Goal: Task Accomplishment & Management: Manage account settings

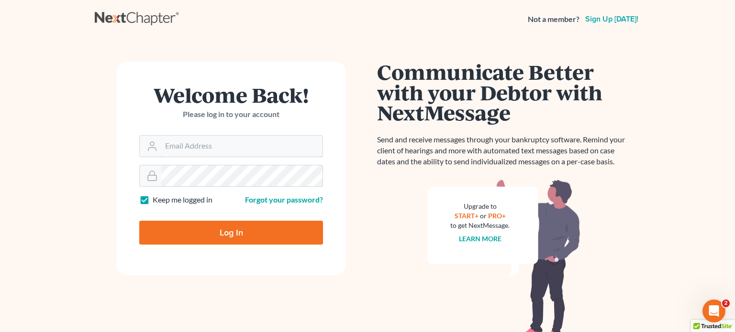
type input "[PERSON_NAME][EMAIL_ADDRESS][DOMAIN_NAME]"
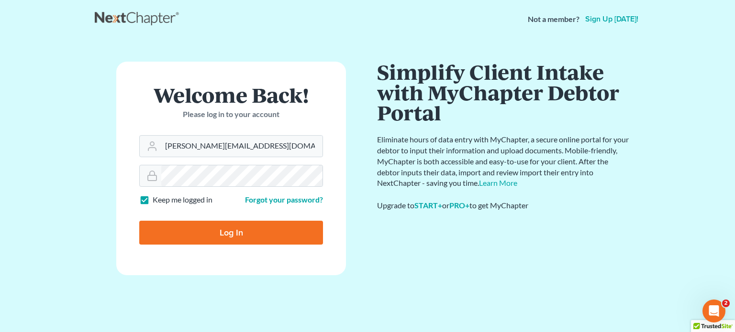
click at [250, 226] on input "Log In" at bounding box center [231, 233] width 184 height 24
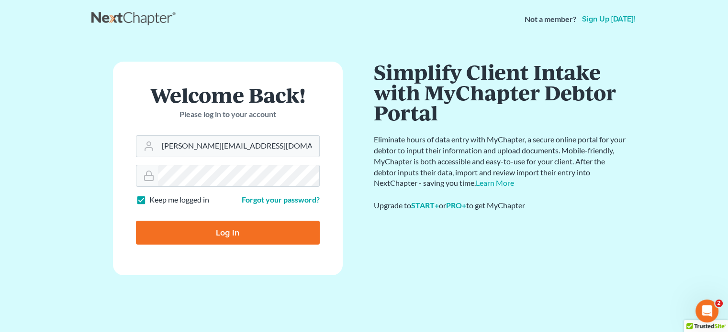
type input "Thinking..."
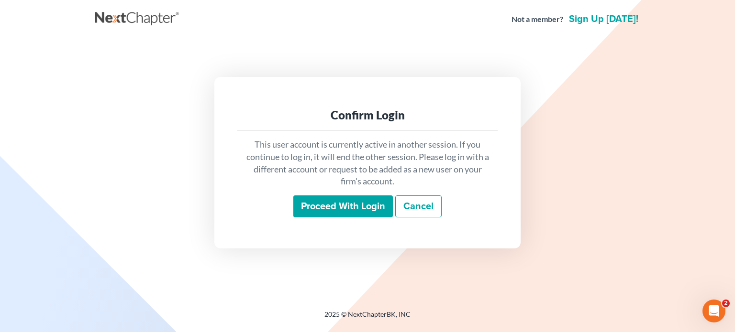
click at [335, 212] on input "Proceed with login" at bounding box center [342, 207] width 99 height 22
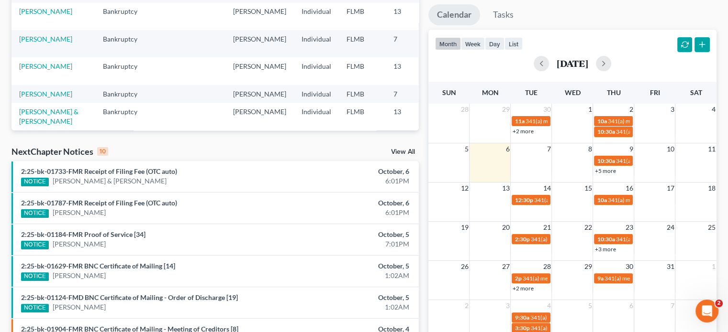
scroll to position [186, 0]
click at [530, 203] on link "12:30p 341(a) meeting for Robert Rose" at bounding box center [530, 200] width 39 height 10
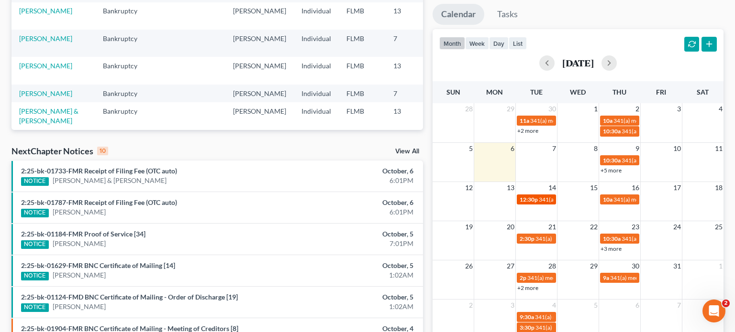
select select "Days"
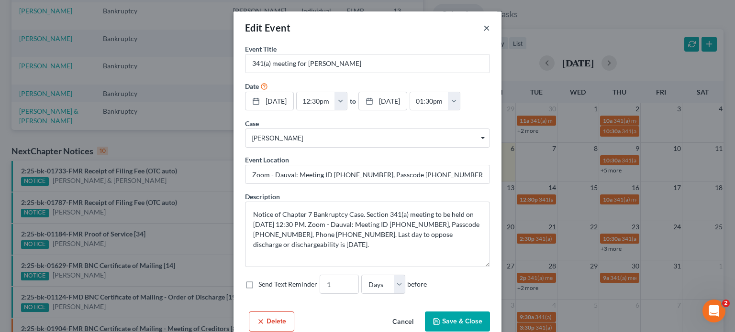
click at [483, 26] on button "×" at bounding box center [486, 27] width 7 height 11
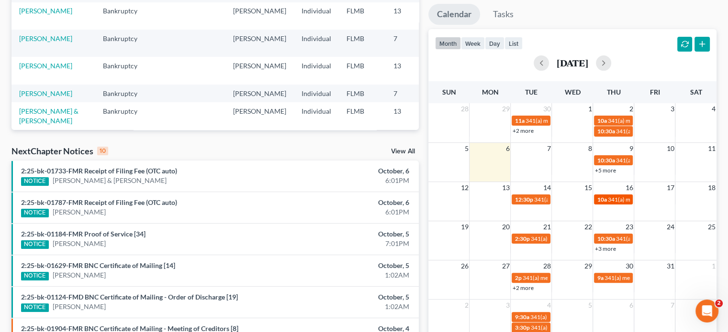
click at [606, 202] on div "10a 341(a) meeting for Dunia Alvarez" at bounding box center [612, 199] width 33 height 7
select select "Days"
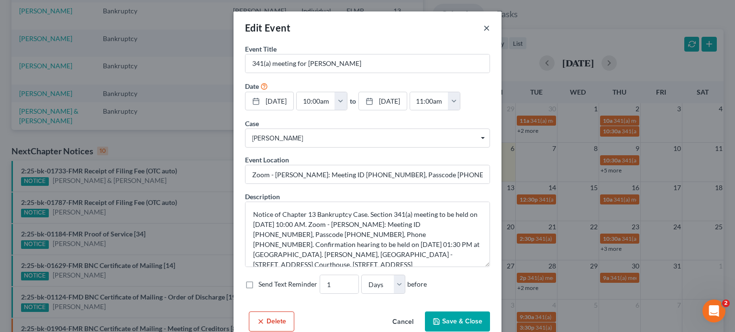
click at [486, 30] on button "×" at bounding box center [486, 27] width 7 height 11
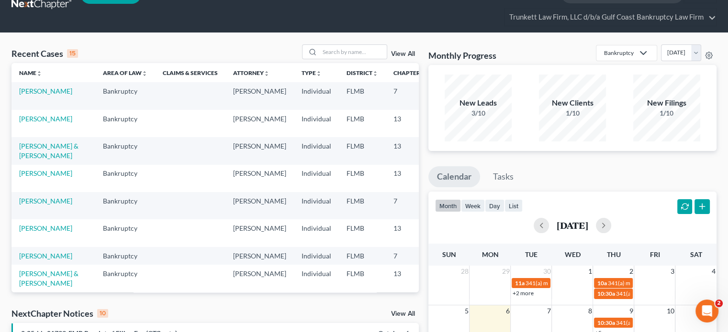
scroll to position [21, 0]
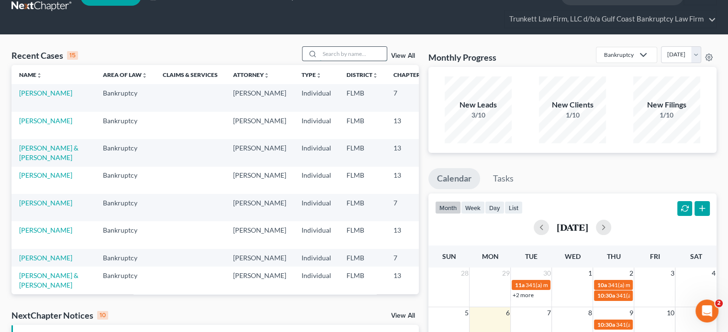
click at [330, 50] on input "search" at bounding box center [353, 54] width 67 height 14
type input "rose"
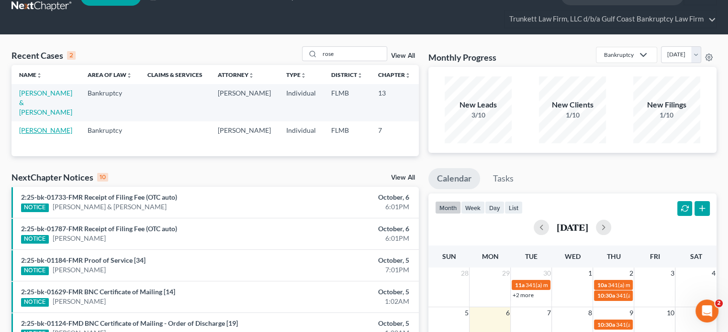
click at [29, 134] on link "Rose, Robert" at bounding box center [45, 130] width 53 height 8
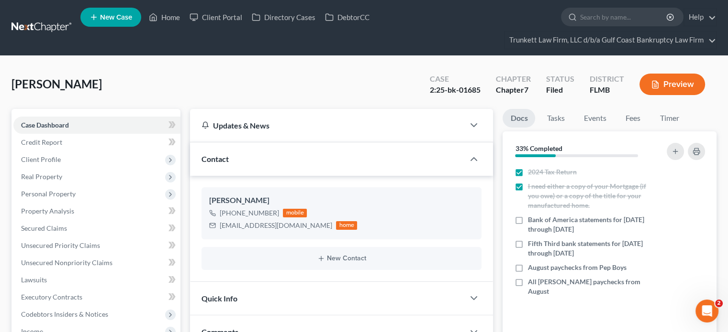
click at [52, 24] on link at bounding box center [41, 27] width 61 height 17
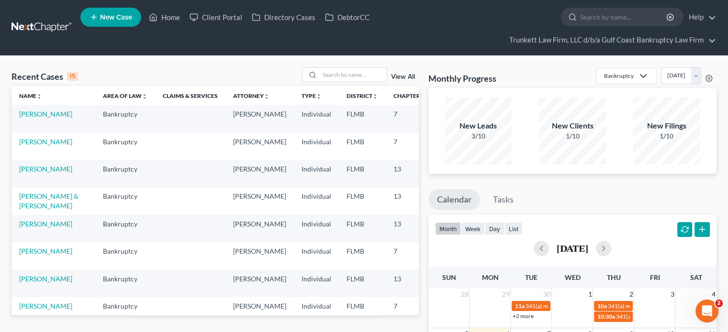
click at [394, 76] on link "View All" at bounding box center [403, 77] width 24 height 7
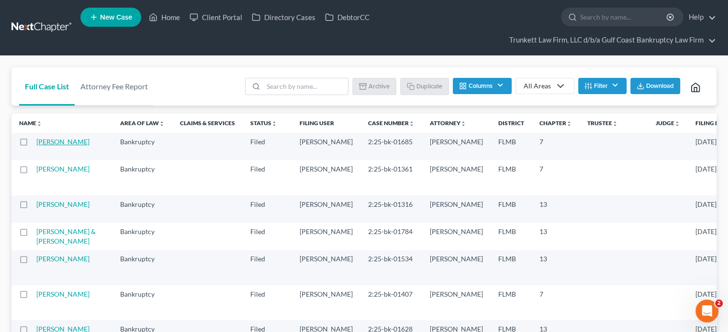
click at [54, 140] on link "Rose, Robert" at bounding box center [62, 142] width 53 height 8
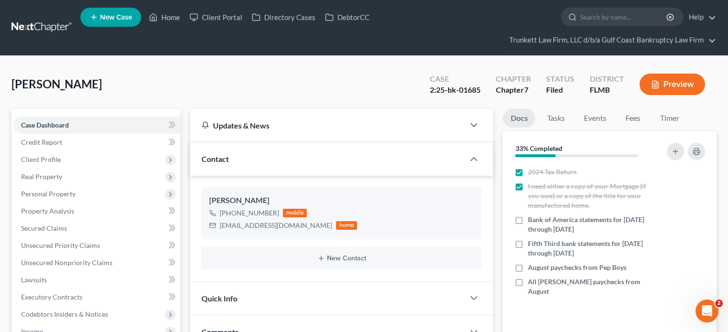
click at [49, 27] on link at bounding box center [41, 27] width 61 height 17
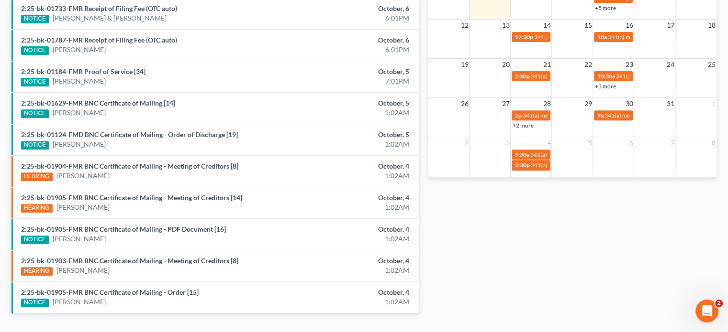
scroll to position [313, 0]
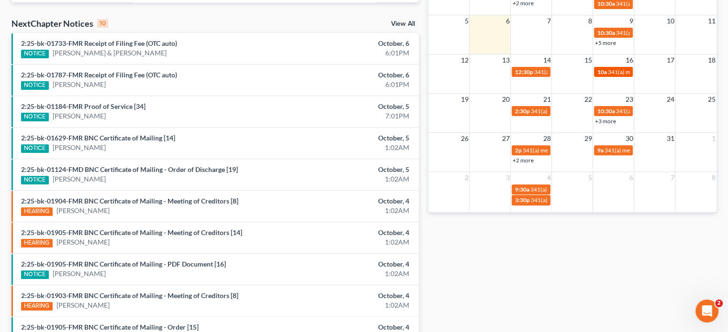
click at [605, 71] on span "10a" at bounding box center [601, 71] width 10 height 7
select select "Days"
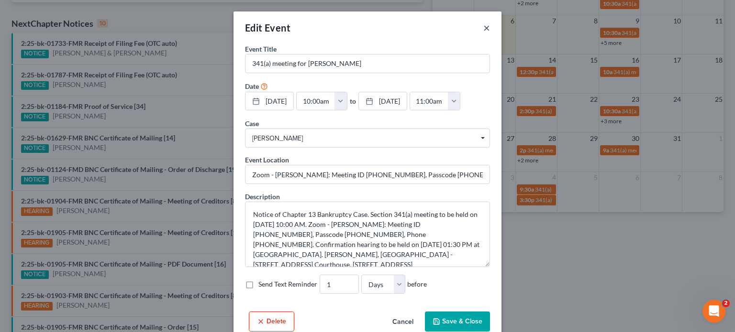
click at [483, 27] on button "×" at bounding box center [486, 27] width 7 height 11
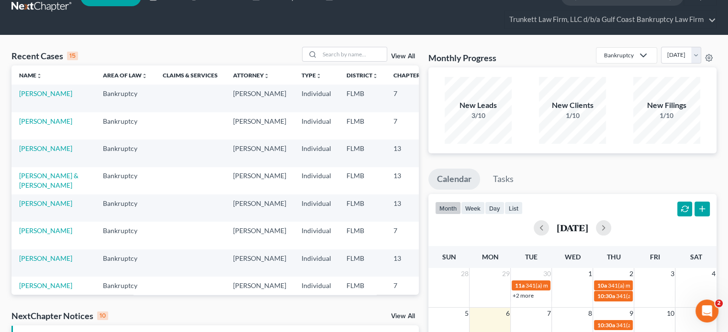
scroll to position [0, 0]
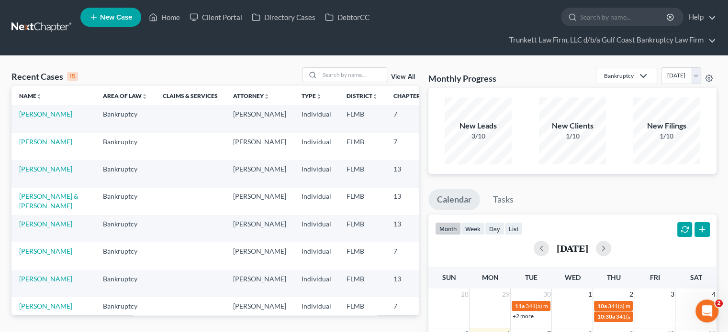
click at [403, 72] on div "View All" at bounding box center [360, 74] width 117 height 15
click at [403, 75] on link "View All" at bounding box center [403, 77] width 24 height 7
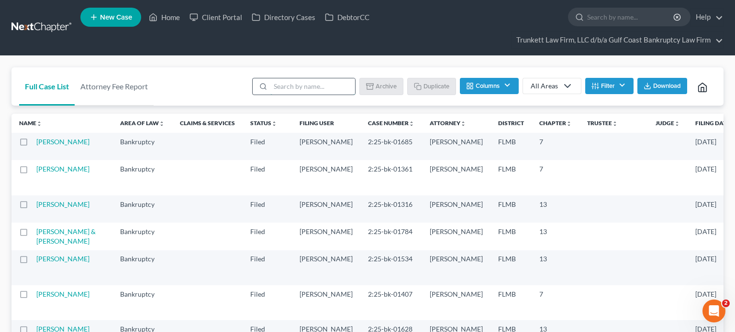
click at [332, 90] on input "search" at bounding box center [312, 86] width 85 height 16
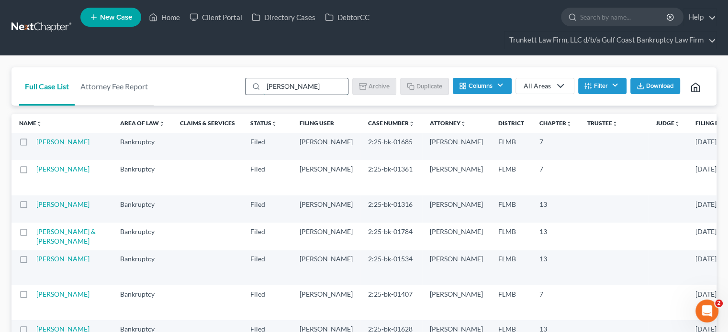
type input "alvarez"
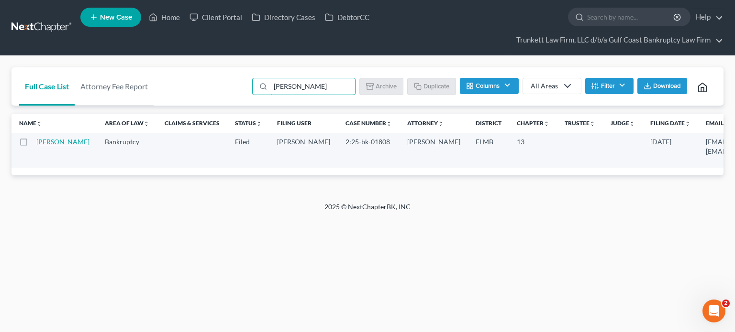
click at [48, 145] on link "[PERSON_NAME]" at bounding box center [62, 142] width 53 height 8
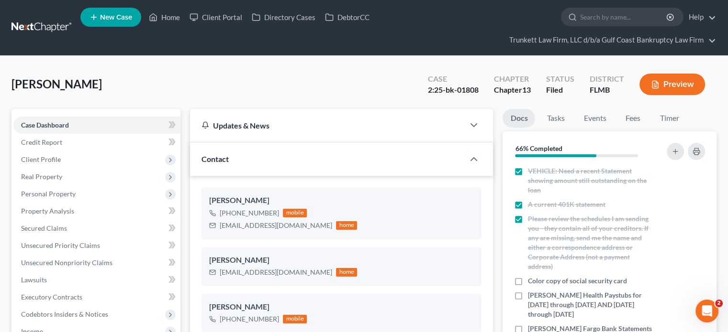
click at [43, 20] on link at bounding box center [41, 27] width 61 height 17
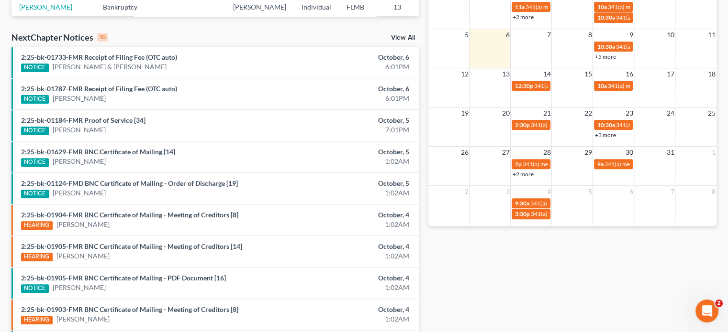
scroll to position [296, 0]
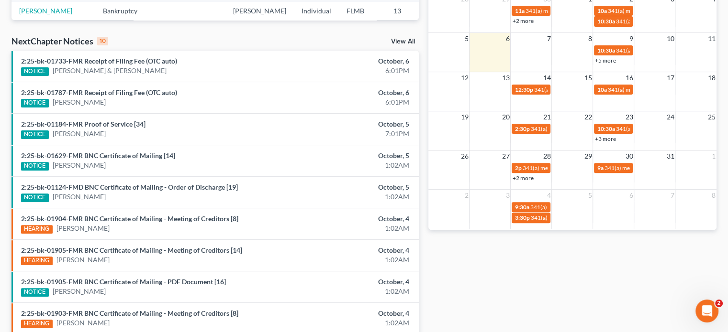
click at [608, 139] on link "+3 more" at bounding box center [604, 138] width 21 height 7
click at [541, 131] on span "341(a) meeting for [PERSON_NAME]" at bounding box center [576, 128] width 92 height 7
select select "Days"
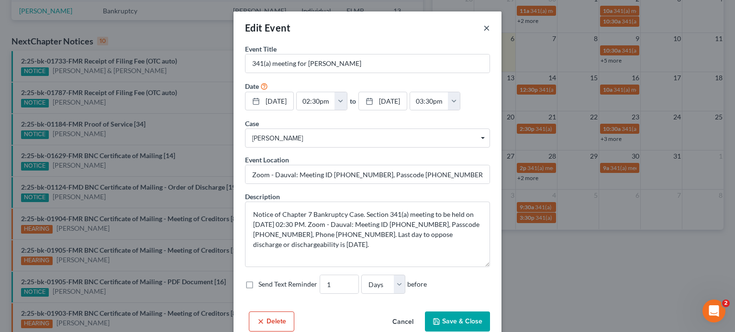
click at [483, 27] on button "×" at bounding box center [486, 27] width 7 height 11
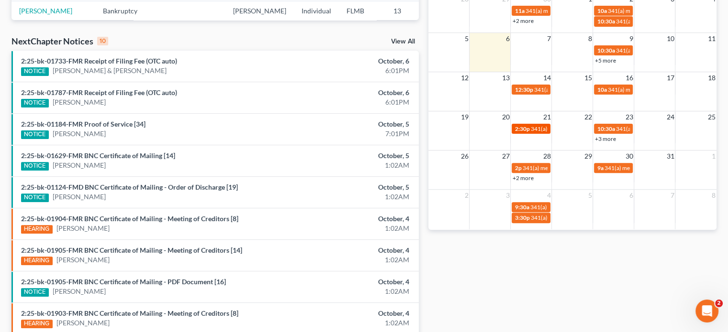
click at [537, 131] on span "341(a) meeting for [PERSON_NAME]" at bounding box center [576, 128] width 92 height 7
select select "Days"
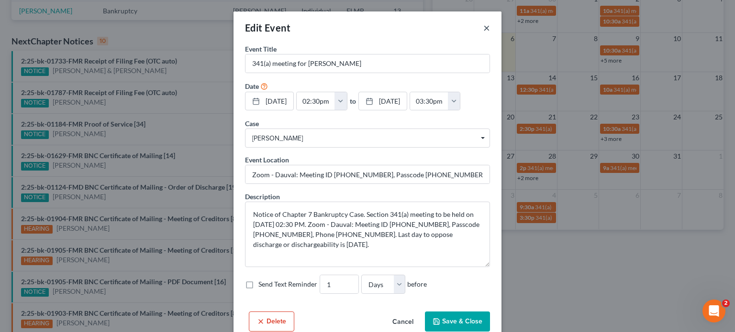
click at [483, 28] on button "×" at bounding box center [486, 27] width 7 height 11
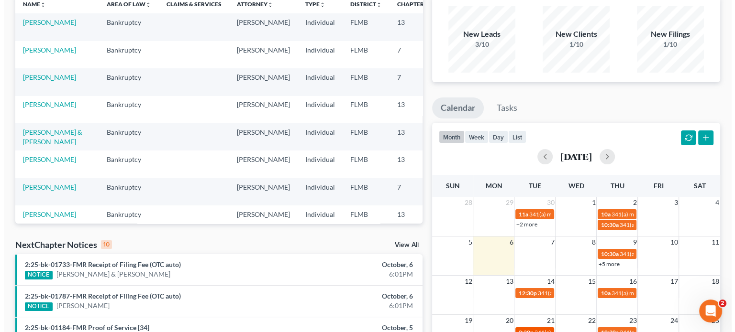
scroll to position [0, 0]
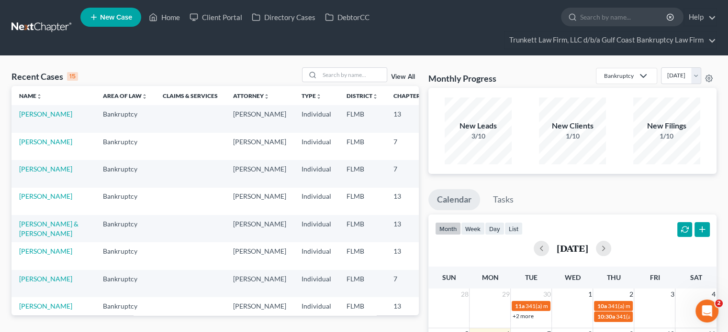
click at [404, 74] on link "View All" at bounding box center [403, 77] width 24 height 7
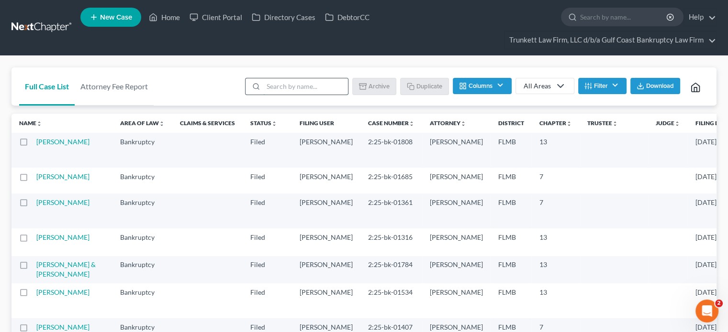
click at [314, 91] on input "search" at bounding box center [305, 86] width 85 height 16
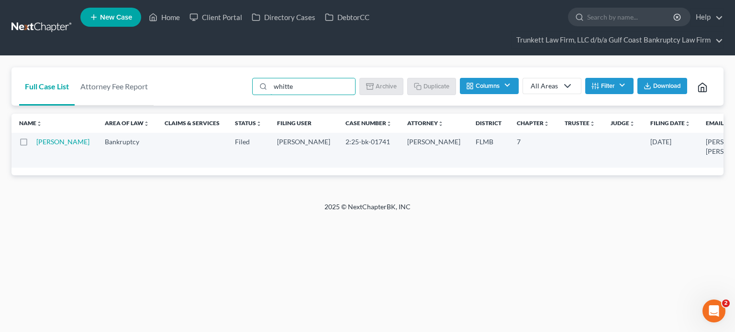
click at [57, 146] on td "[PERSON_NAME]" at bounding box center [66, 150] width 61 height 35
type input "whitte"
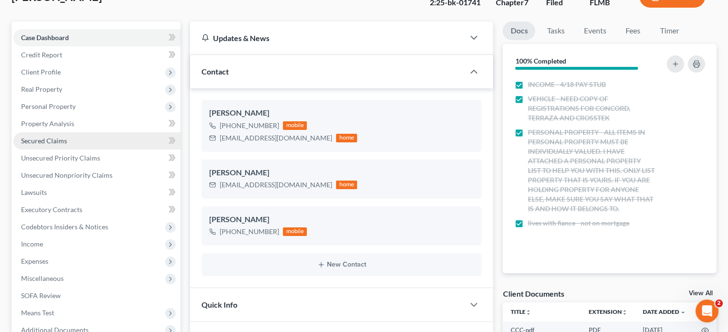
scroll to position [87, 0]
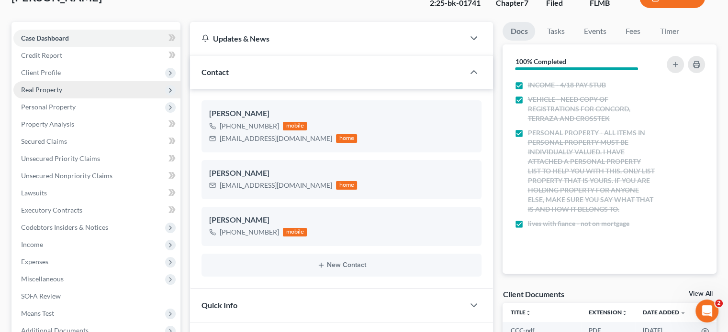
click at [40, 93] on span "Real Property" at bounding box center [96, 89] width 167 height 17
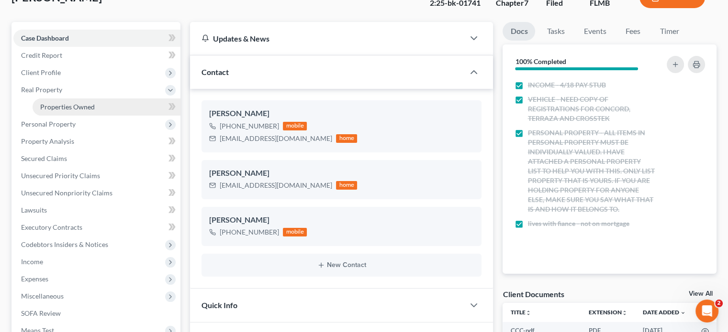
click at [59, 111] on link "Properties Owned" at bounding box center [107, 107] width 148 height 17
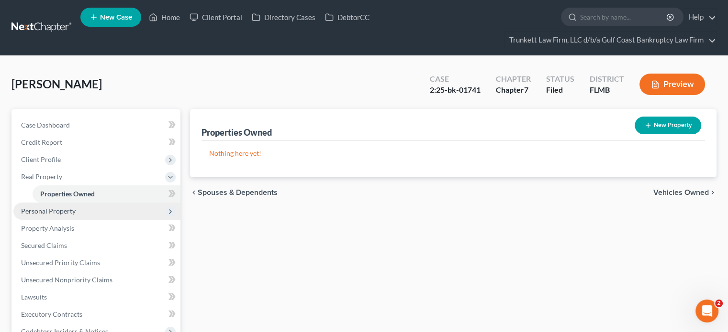
click at [66, 211] on span "Personal Property" at bounding box center [48, 211] width 55 height 8
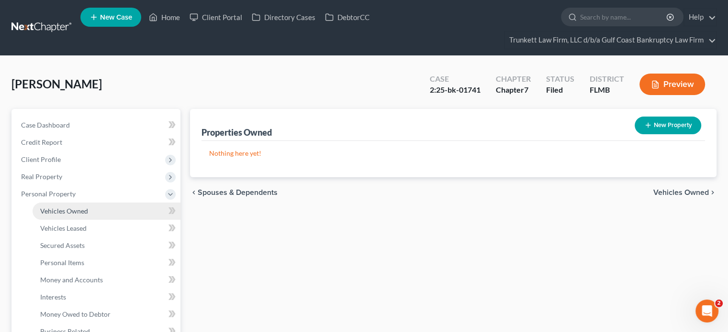
click at [64, 210] on span "Vehicles Owned" at bounding box center [64, 211] width 48 height 8
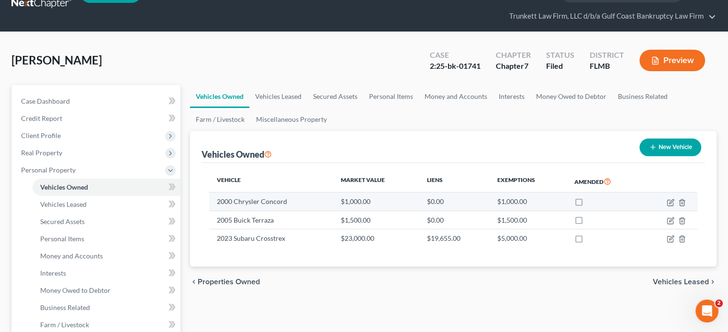
scroll to position [25, 0]
